Goal: Transaction & Acquisition: Purchase product/service

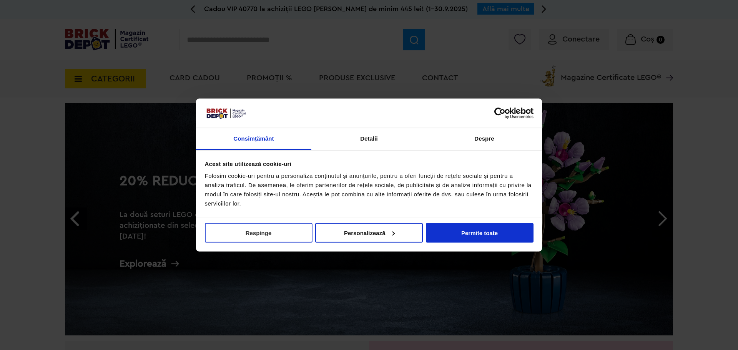
click at [260, 234] on button "Respinge" at bounding box center [259, 233] width 108 height 20
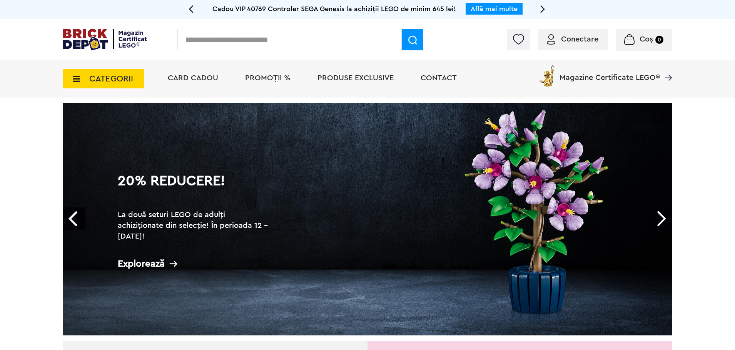
click at [575, 37] on span "Conectare" at bounding box center [579, 39] width 37 height 8
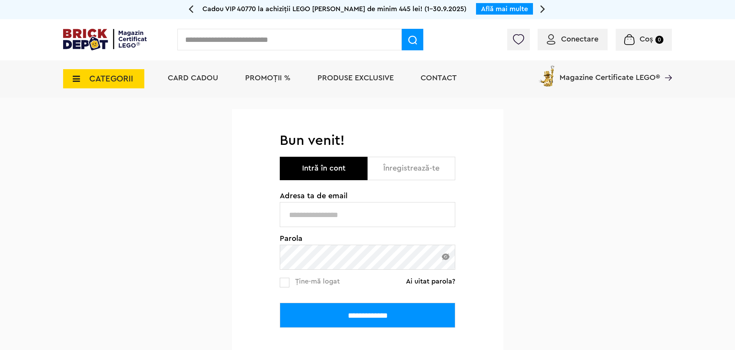
type input "**********"
click at [388, 316] on input "**********" at bounding box center [367, 315] width 175 height 25
click at [379, 319] on input "**********" at bounding box center [367, 315] width 175 height 25
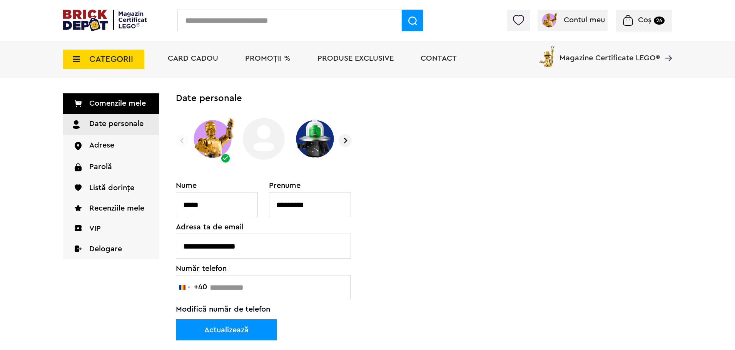
scroll to position [38, 0]
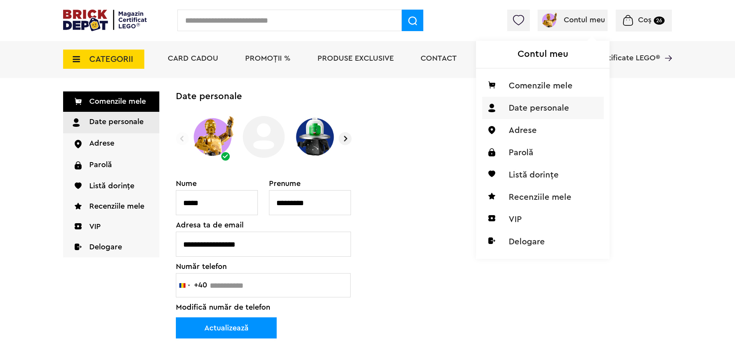
click at [586, 23] on span "Contul meu" at bounding box center [583, 20] width 41 height 8
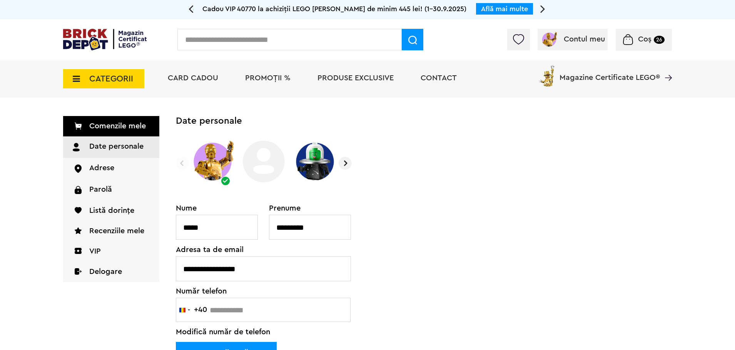
click at [650, 43] on span "Coș" at bounding box center [644, 39] width 13 height 8
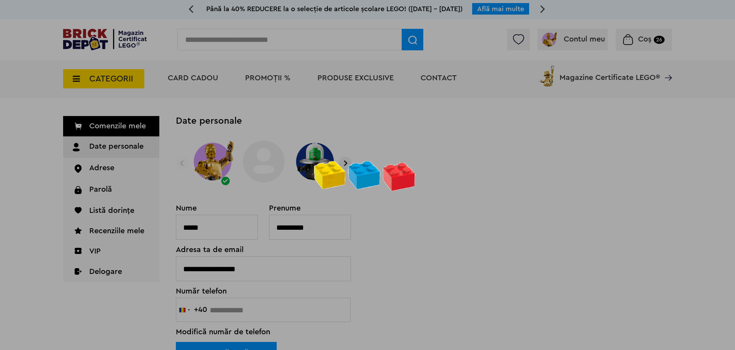
click at [634, 39] on div at bounding box center [367, 175] width 735 height 350
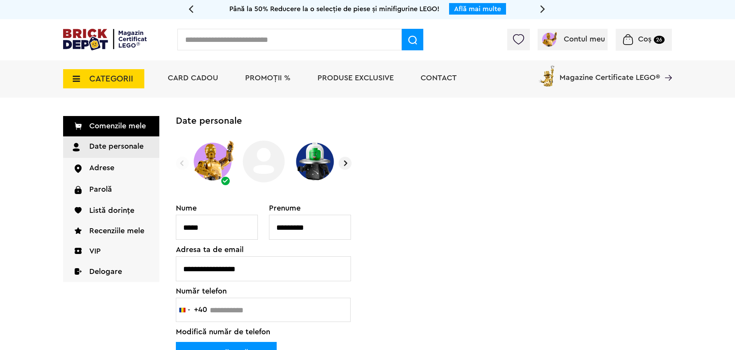
click at [643, 40] on span "Coș" at bounding box center [644, 39] width 13 height 8
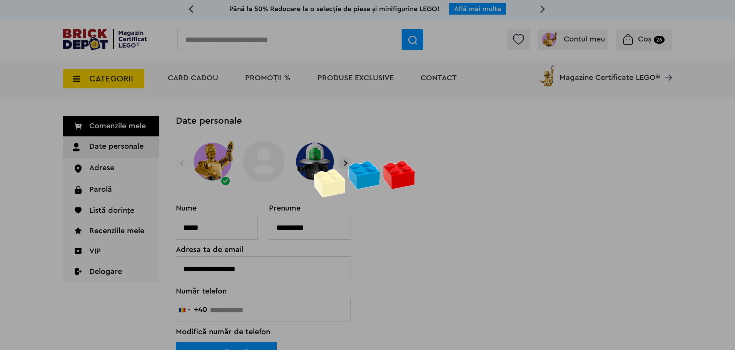
click at [116, 53] on div at bounding box center [367, 175] width 735 height 350
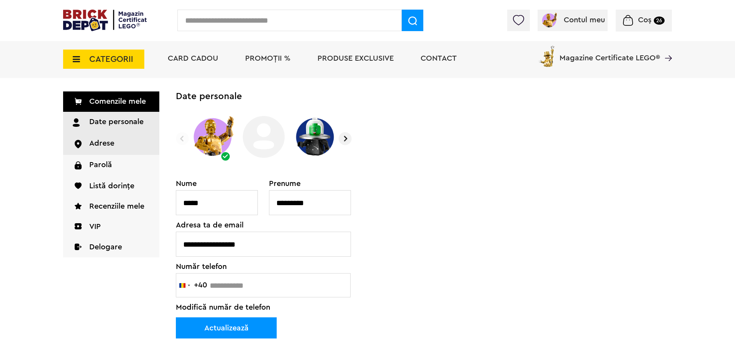
click at [100, 146] on link "Adrese" at bounding box center [111, 143] width 96 height 21
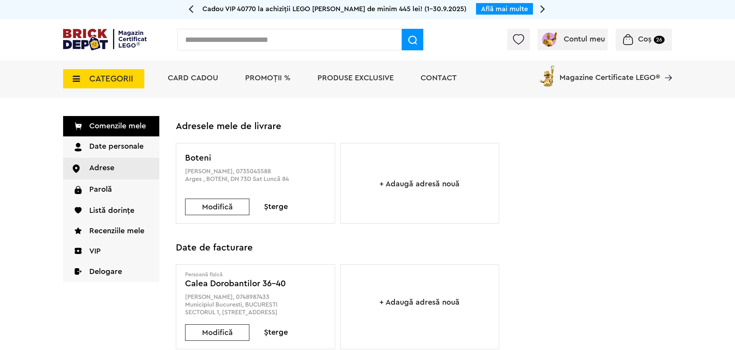
click at [277, 80] on span "PROMOȚII %" at bounding box center [267, 78] width 45 height 8
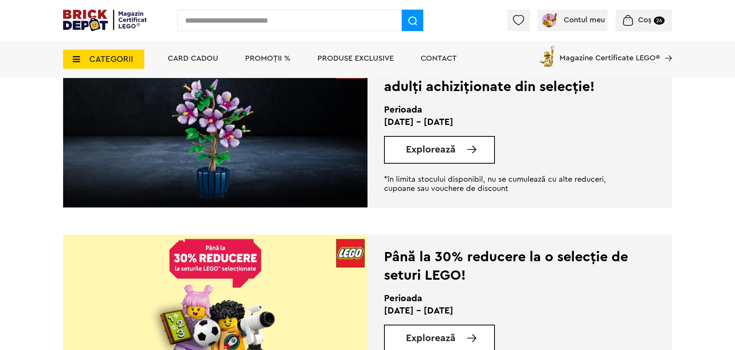
scroll to position [604, 0]
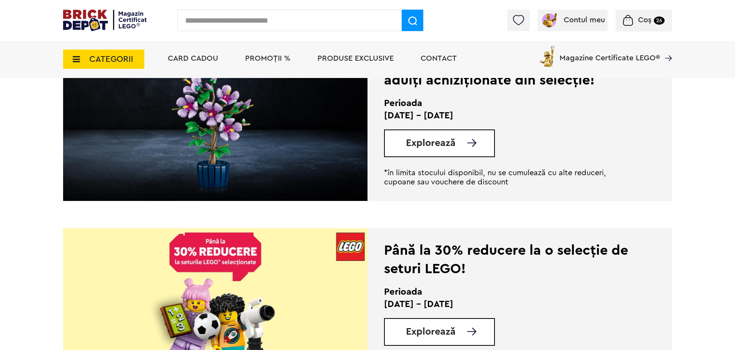
click at [442, 145] on span "Explorează" at bounding box center [431, 143] width 50 height 10
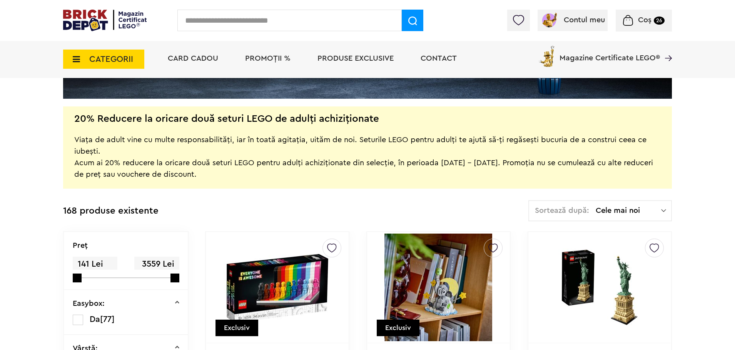
scroll to position [127, 0]
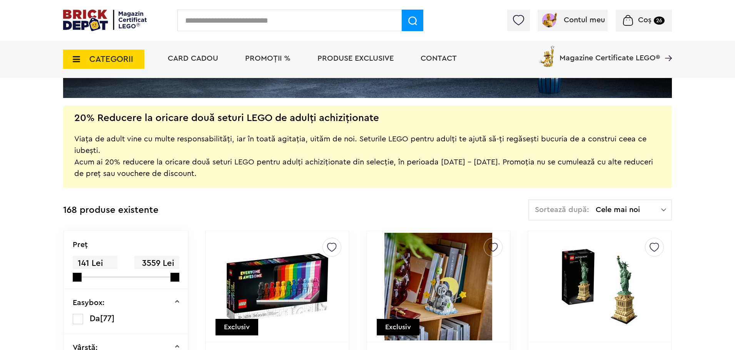
click at [634, 215] on div "Sortează după: Cele mai noi Cele mai noi Cele mai vechi Cele mai ieftine Cele m…" at bounding box center [599, 210] width 143 height 21
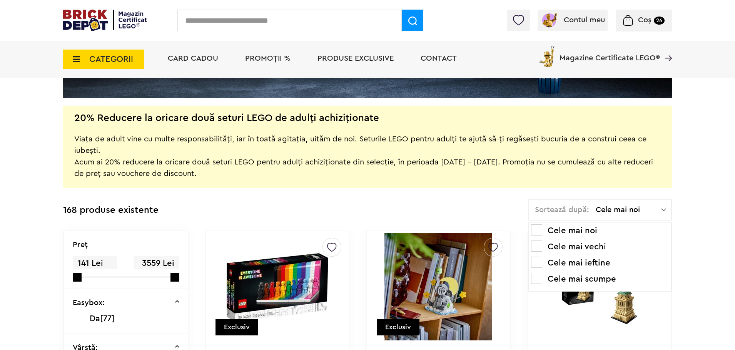
click at [600, 280] on li "Cele mai scumpe" at bounding box center [600, 279] width 138 height 12
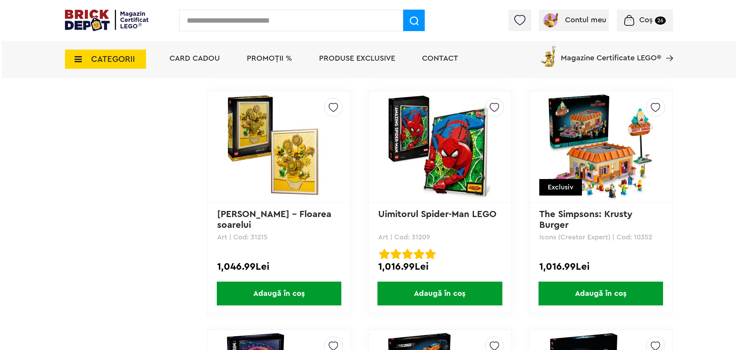
scroll to position [5038, 0]
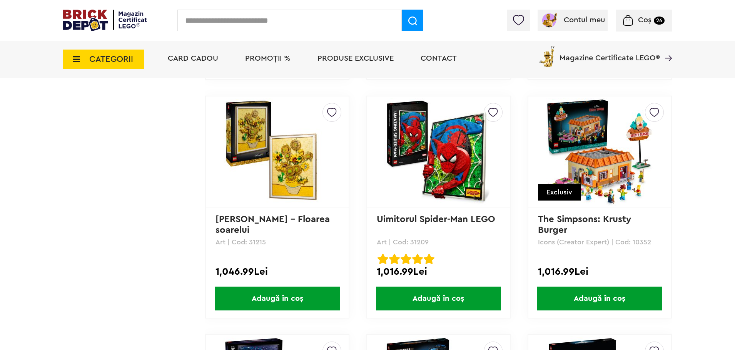
click at [121, 61] on span "CATEGORII" at bounding box center [111, 59] width 44 height 8
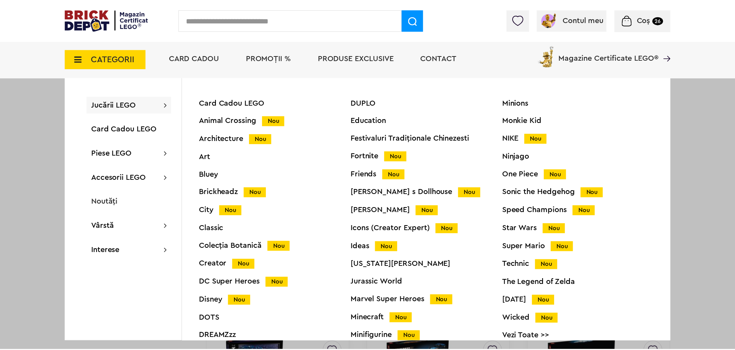
scroll to position [30, 0]
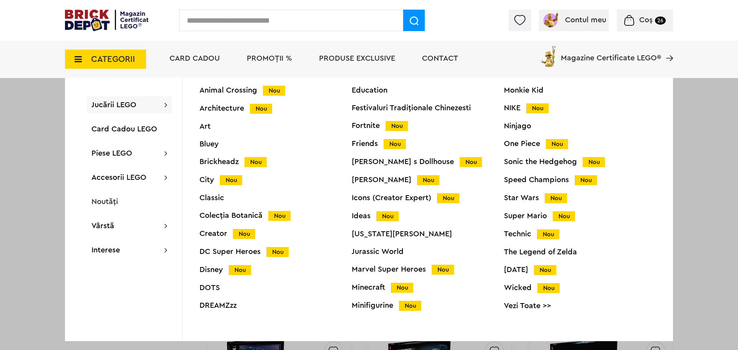
click at [529, 306] on link "Vezi Toate >>" at bounding box center [580, 306] width 152 height 8
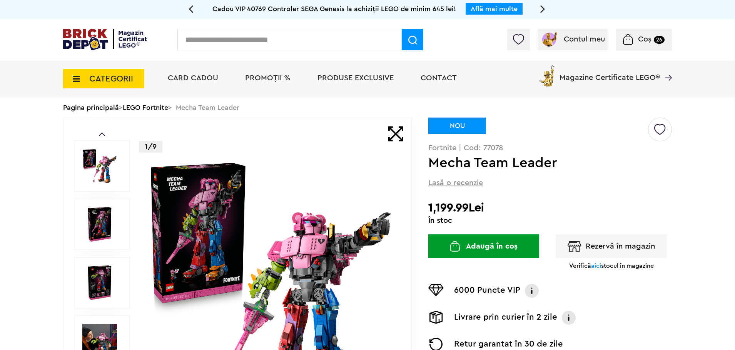
click at [101, 226] on img at bounding box center [99, 224] width 35 height 35
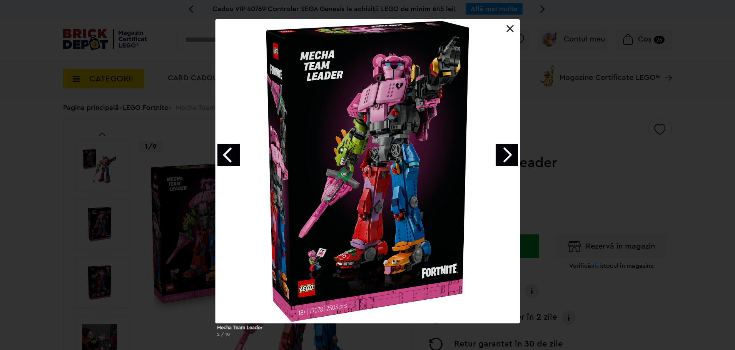
click at [510, 162] on link "Next image" at bounding box center [506, 155] width 22 height 22
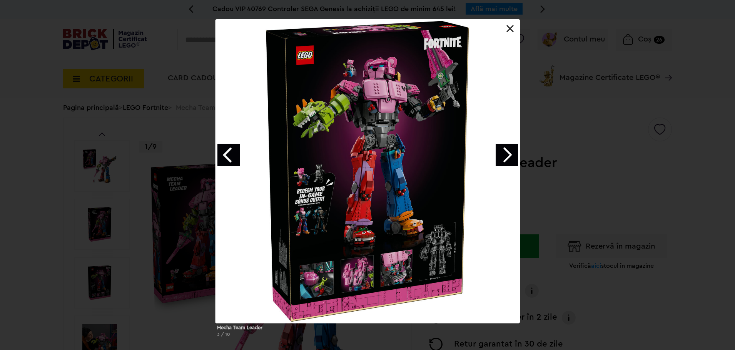
click at [510, 162] on link "Next image" at bounding box center [506, 155] width 22 height 22
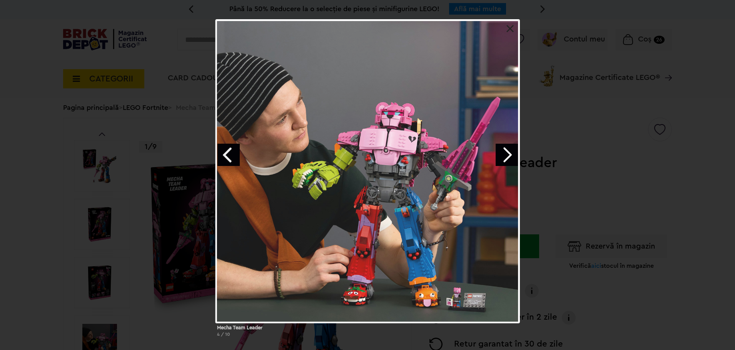
click at [510, 162] on link "Next image" at bounding box center [506, 155] width 22 height 22
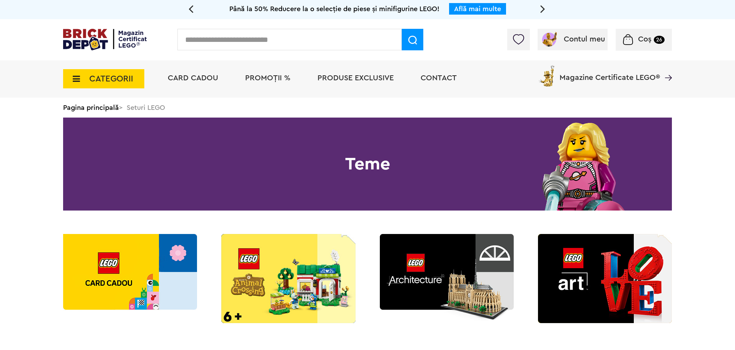
click at [272, 78] on span "PROMOȚII %" at bounding box center [267, 78] width 45 height 8
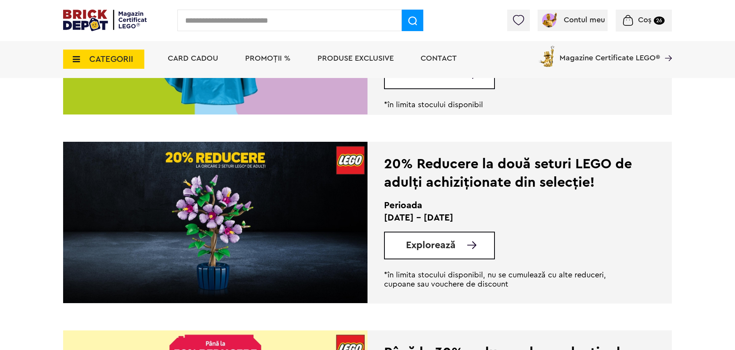
scroll to position [503, 0]
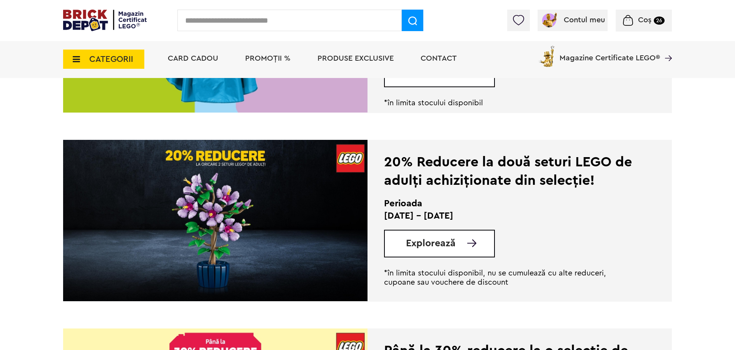
click at [448, 246] on span "Explorează" at bounding box center [431, 244] width 50 height 10
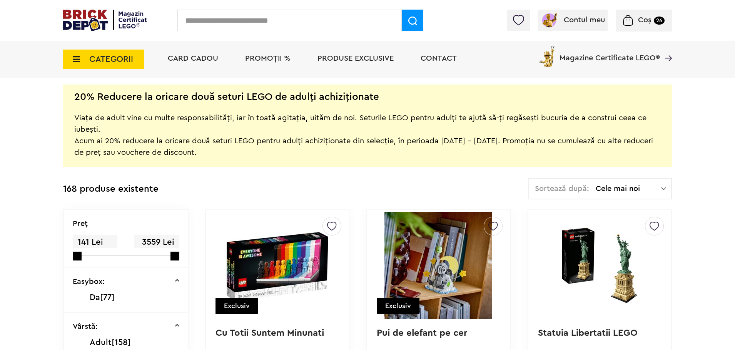
scroll to position [154, 0]
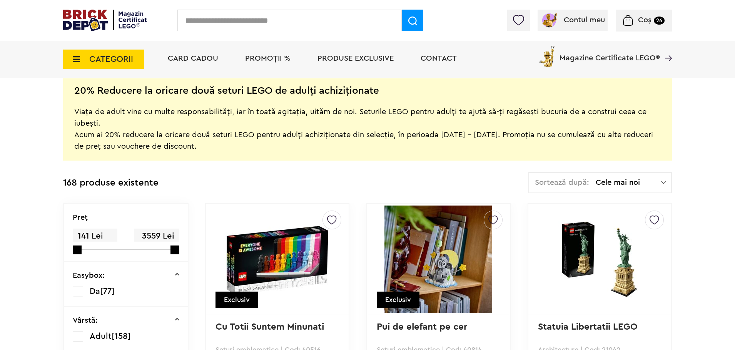
click at [626, 185] on span "Cele mai noi" at bounding box center [627, 183] width 65 height 8
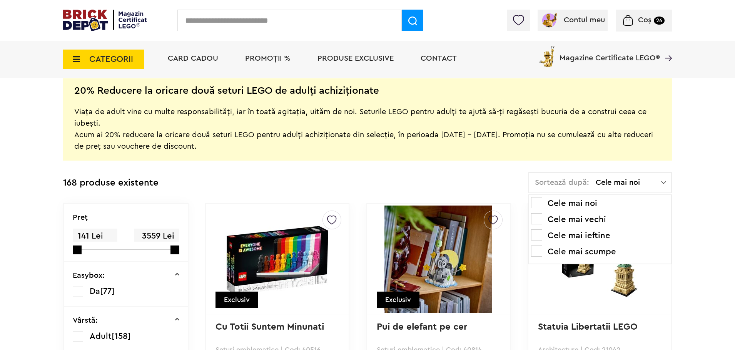
click at [602, 254] on li "Cele mai scumpe" at bounding box center [600, 252] width 138 height 12
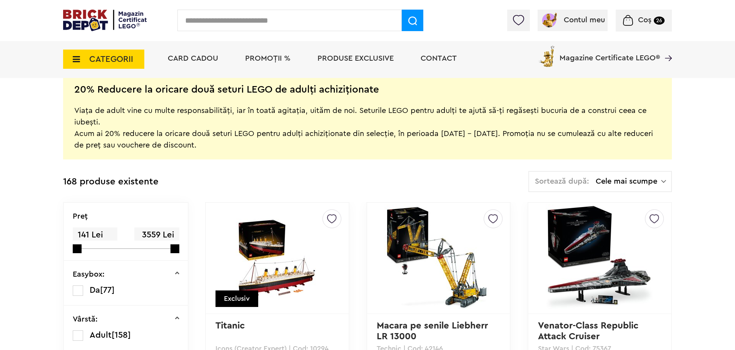
scroll to position [152, 0]
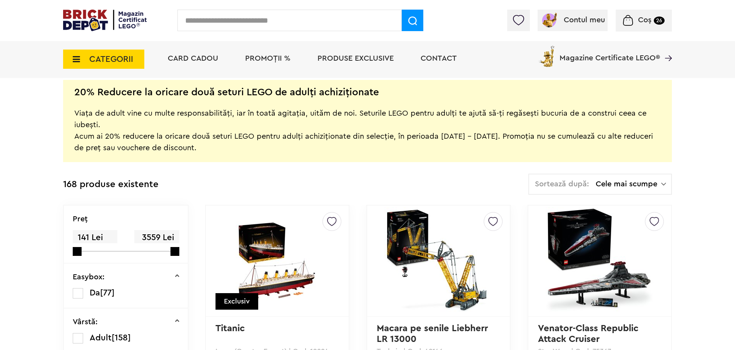
click at [651, 188] on span "Cele mai scumpe" at bounding box center [627, 184] width 65 height 8
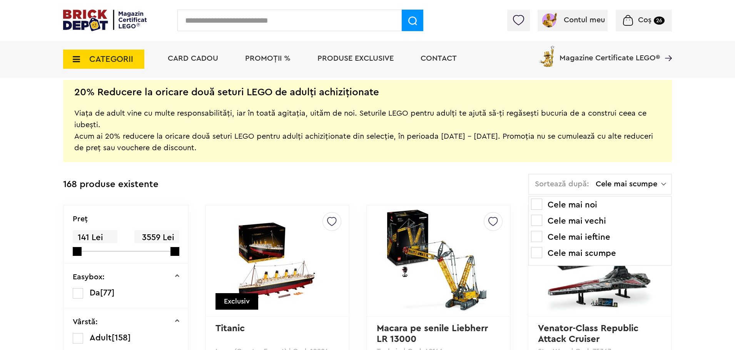
click at [540, 239] on span at bounding box center [536, 236] width 11 height 11
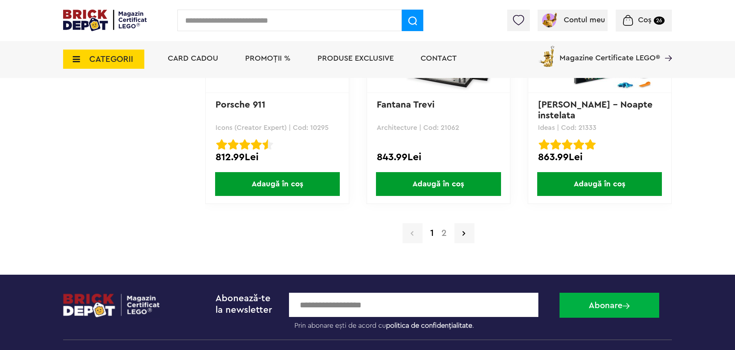
scroll to position [7543, 0]
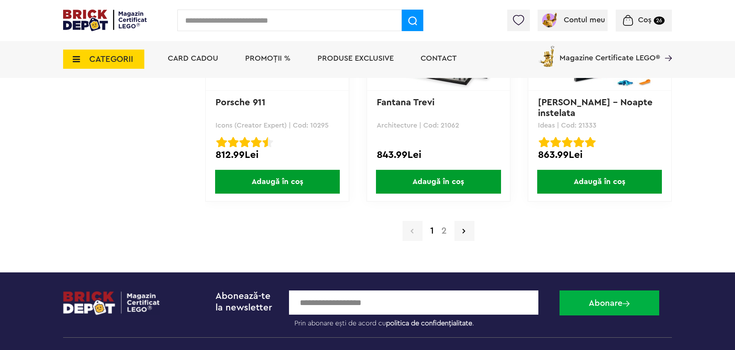
click at [443, 234] on link "2" at bounding box center [443, 231] width 13 height 9
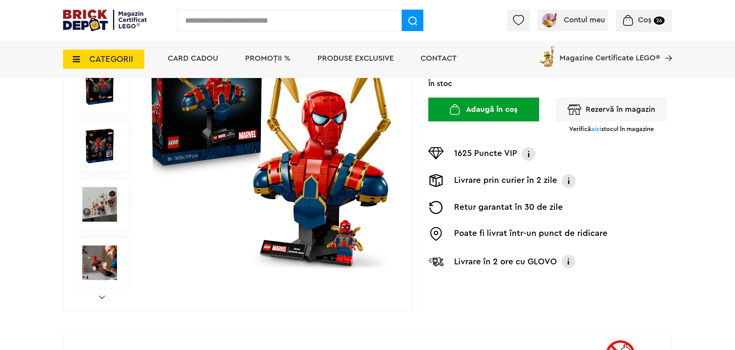
scroll to position [153, 0]
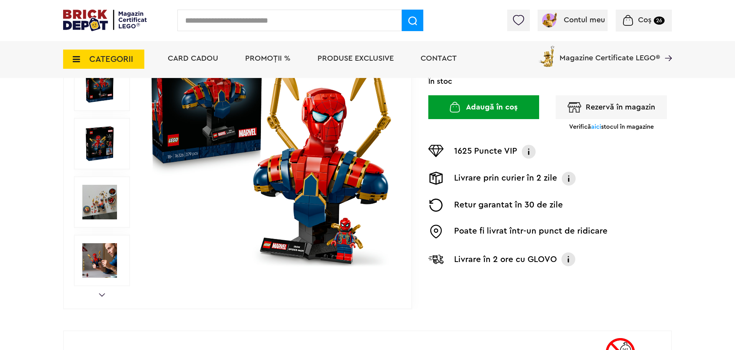
click at [111, 264] on img at bounding box center [99, 260] width 35 height 35
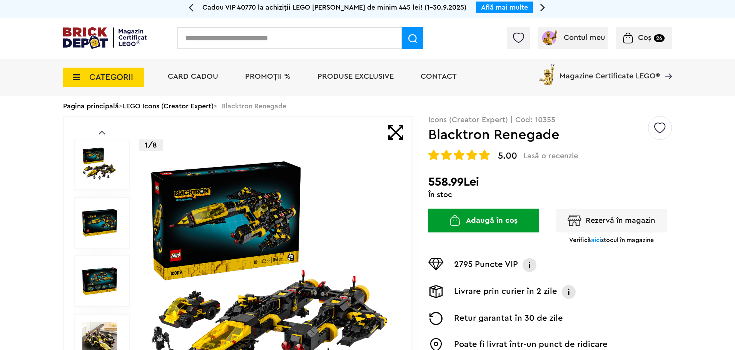
scroll to position [1, 0]
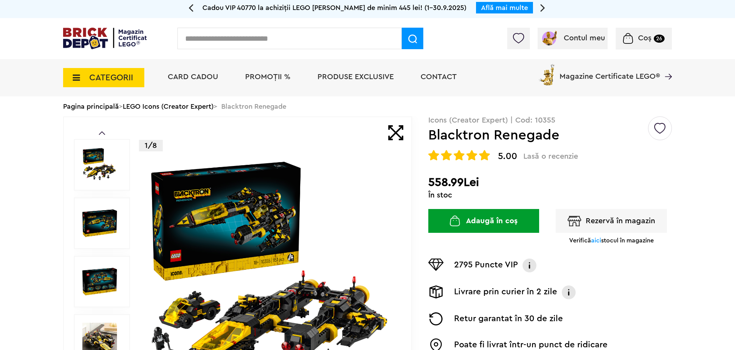
click at [109, 229] on img at bounding box center [99, 223] width 35 height 35
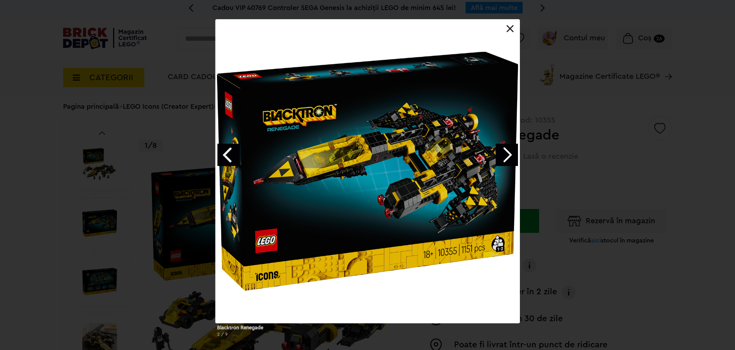
click at [510, 157] on link "Next image" at bounding box center [506, 155] width 22 height 22
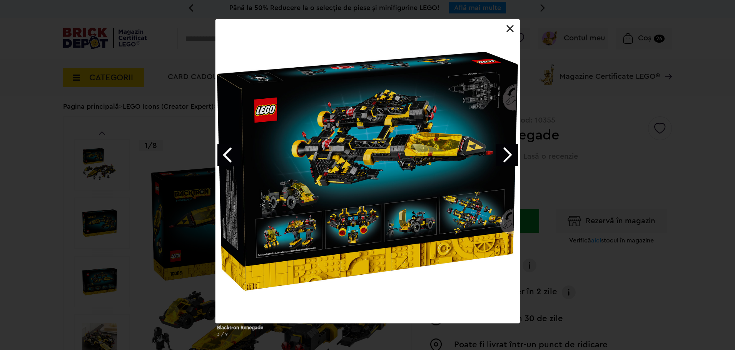
click at [510, 157] on link "Next image" at bounding box center [506, 155] width 22 height 22
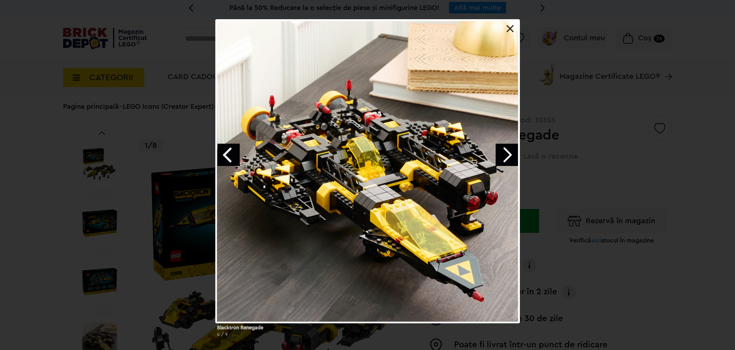
click at [510, 157] on link "Next image" at bounding box center [506, 155] width 22 height 22
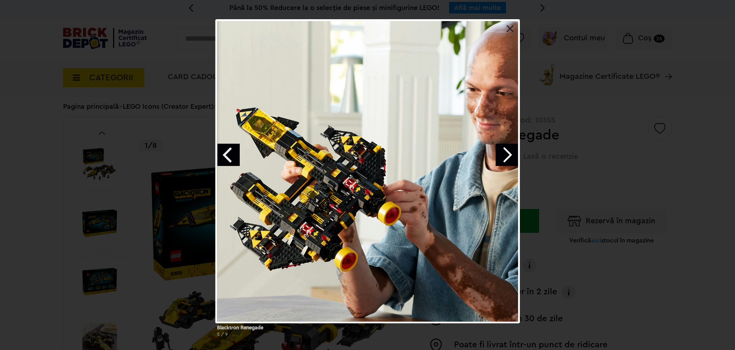
click at [508, 30] on link at bounding box center [510, 29] width 8 height 8
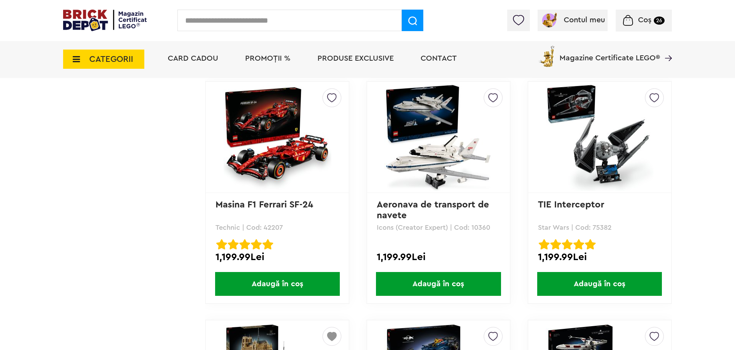
scroll to position [2668, 0]
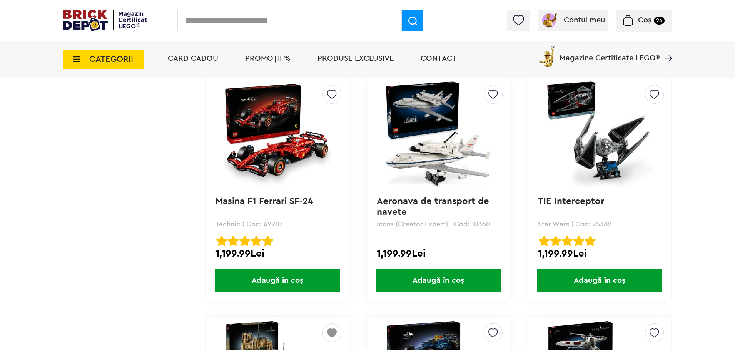
click at [605, 283] on span "Adaugă în coș" at bounding box center [599, 281] width 125 height 24
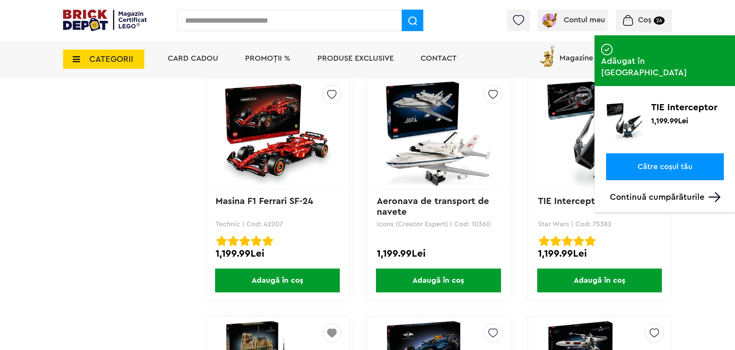
click at [676, 153] on link "Către coșul tău" at bounding box center [665, 166] width 118 height 27
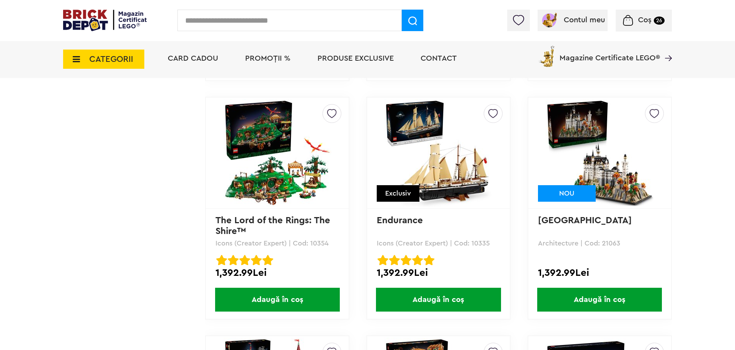
scroll to position [3605, 0]
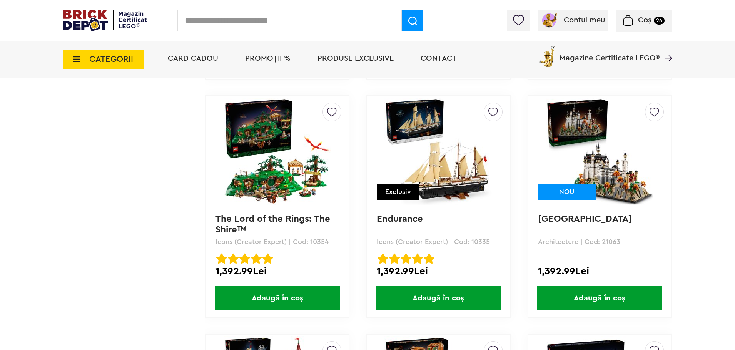
click at [621, 186] on img at bounding box center [599, 152] width 108 height 108
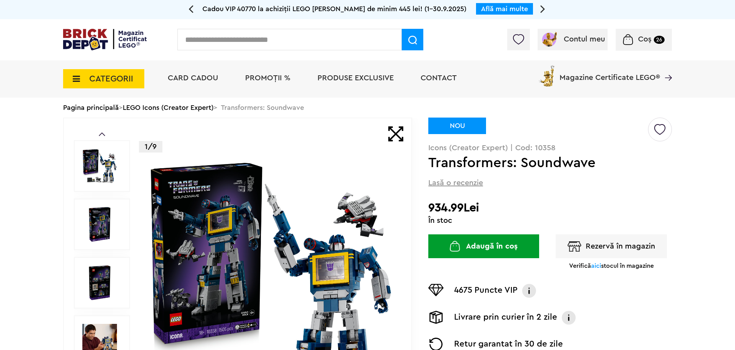
click at [100, 227] on img at bounding box center [99, 224] width 35 height 35
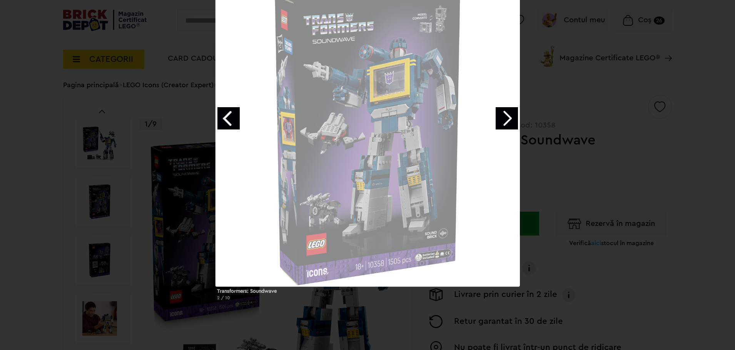
scroll to position [38, 0]
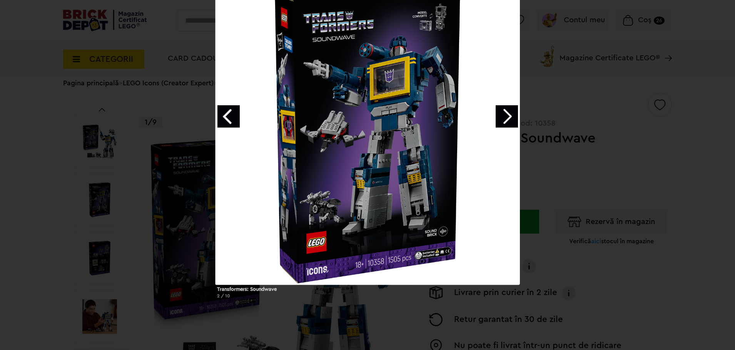
click at [512, 116] on link "Next image" at bounding box center [506, 116] width 22 height 22
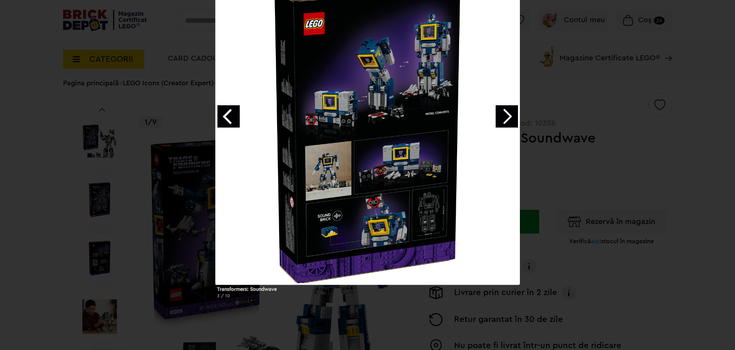
click at [512, 116] on link "Next image" at bounding box center [506, 116] width 22 height 22
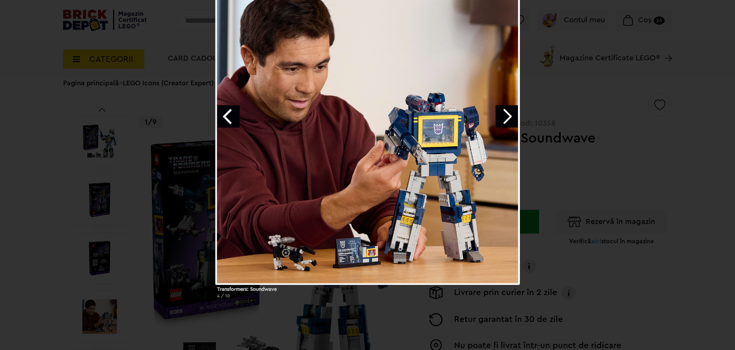
click at [512, 116] on link "Next image" at bounding box center [506, 116] width 22 height 22
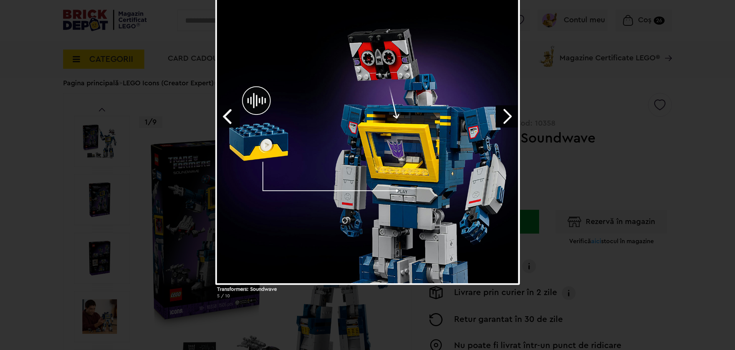
click at [512, 116] on link "Next image" at bounding box center [506, 116] width 22 height 22
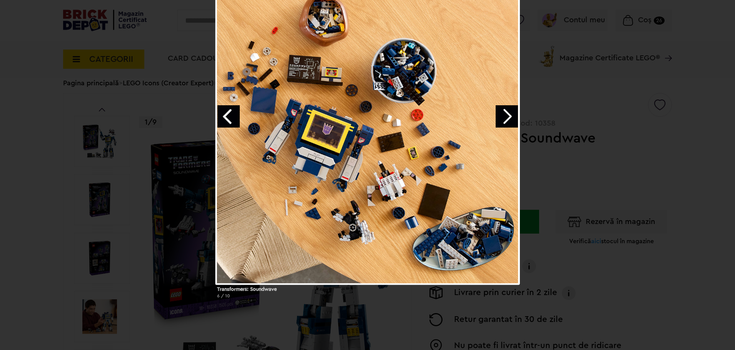
click at [511, 115] on link "Next image" at bounding box center [506, 116] width 22 height 22
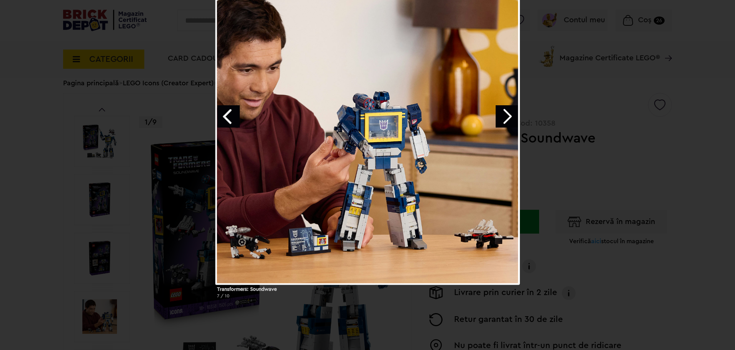
click at [511, 115] on link "Next image" at bounding box center [506, 116] width 22 height 22
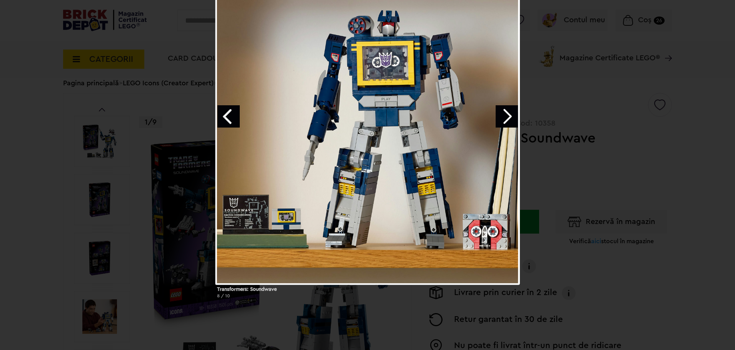
click at [511, 115] on link "Next image" at bounding box center [506, 116] width 22 height 22
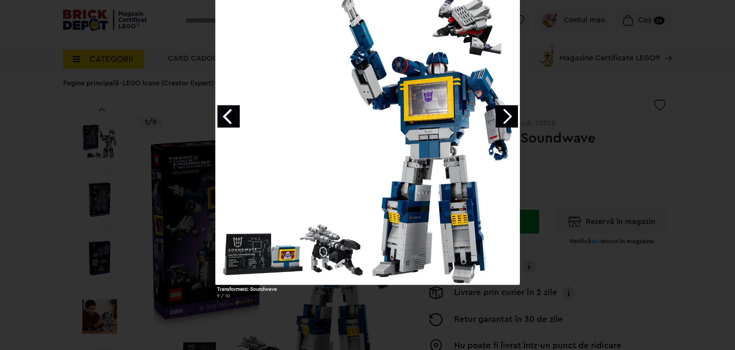
click at [511, 115] on link "Next image" at bounding box center [506, 116] width 22 height 22
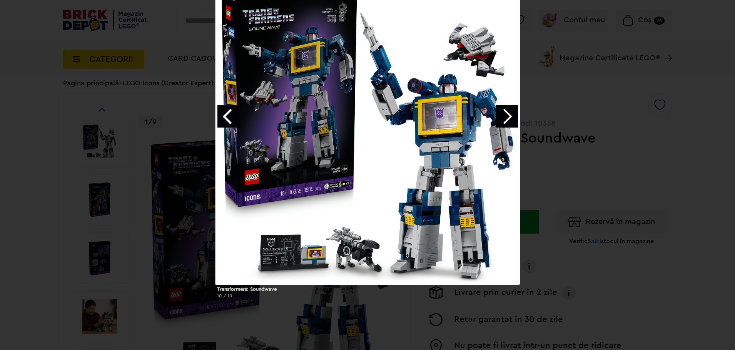
click at [676, 153] on div "Transformers: Soundwave 10 / 10" at bounding box center [367, 143] width 735 height 324
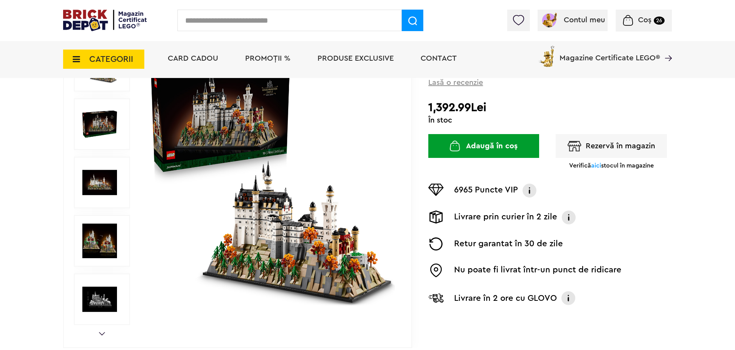
scroll to position [115, 0]
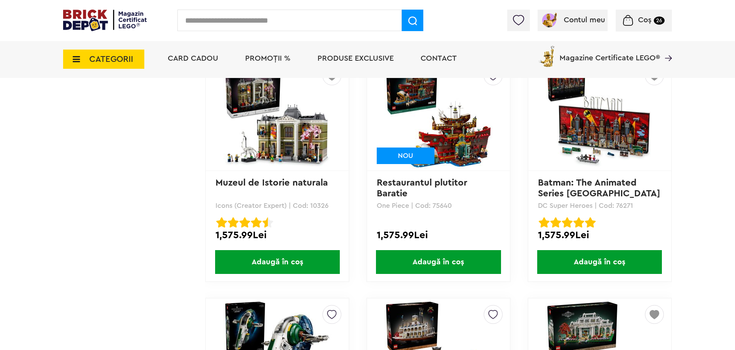
scroll to position [4360, 0]
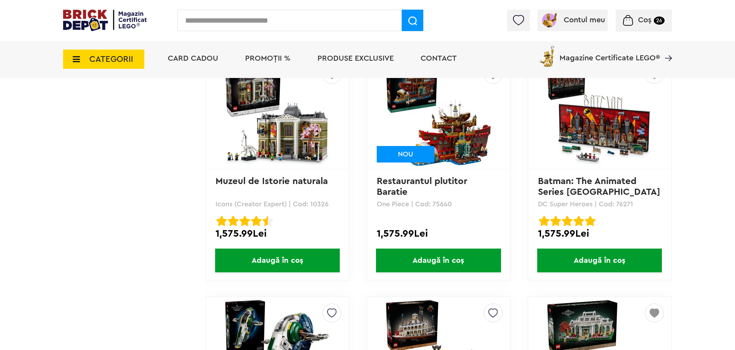
drag, startPoint x: 478, startPoint y: 262, endPoint x: 487, endPoint y: 259, distance: 9.6
click at [478, 262] on span "Adaugă în coș" at bounding box center [438, 261] width 125 height 24
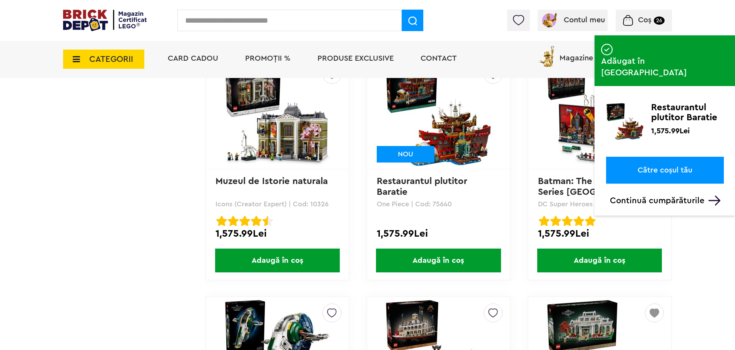
click at [673, 157] on link "Către coșul tău" at bounding box center [665, 170] width 118 height 27
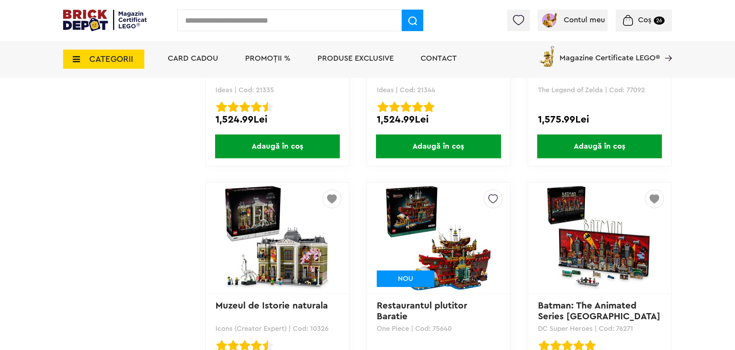
scroll to position [4234, 0]
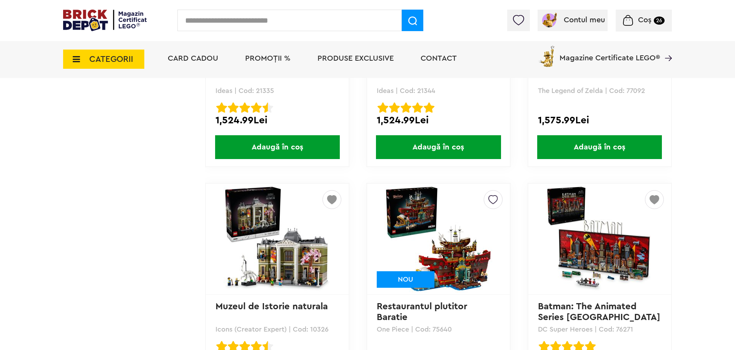
click at [655, 17] on small "26" at bounding box center [658, 21] width 11 height 8
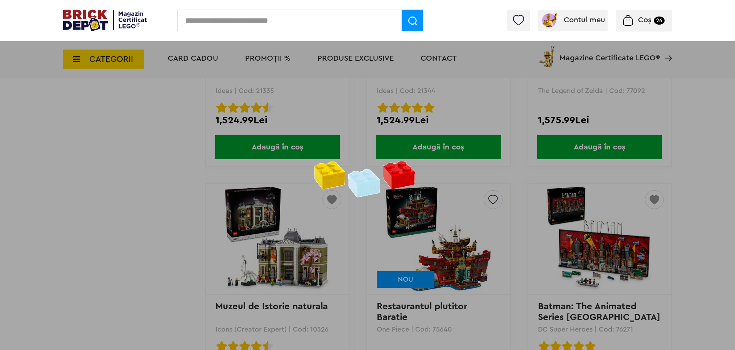
click at [638, 19] on span "Coș" at bounding box center [644, 20] width 13 height 8
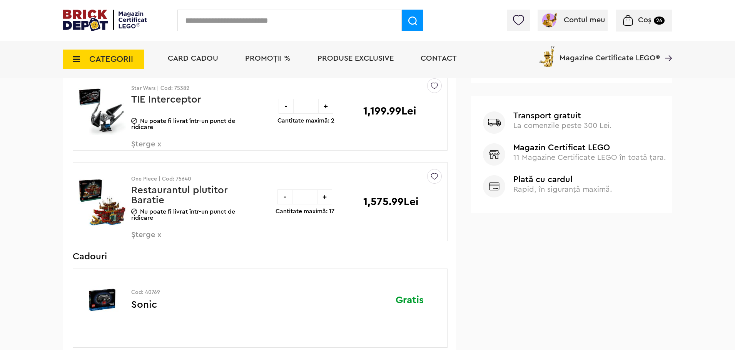
scroll to position [352, 0]
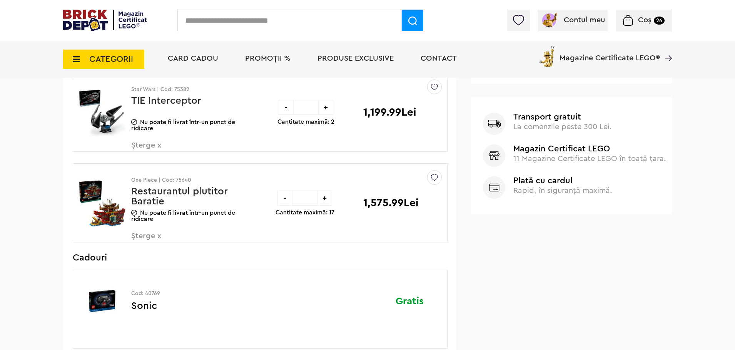
click at [149, 237] on span "Șterge x" at bounding box center [176, 240] width 90 height 17
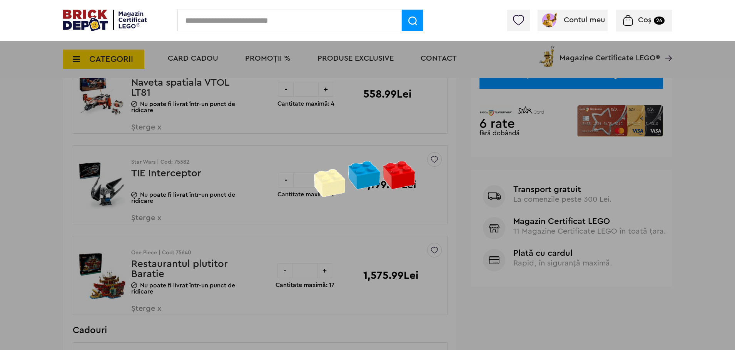
scroll to position [275, 0]
